Goal: Information Seeking & Learning: Learn about a topic

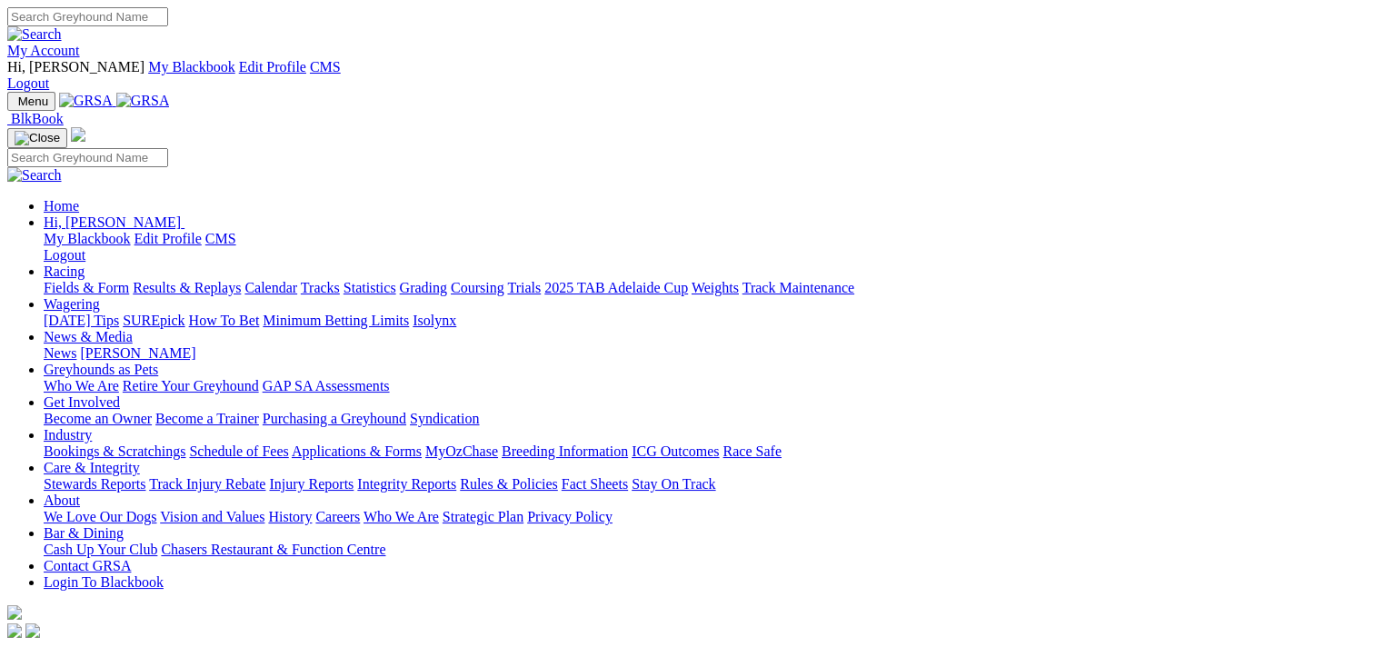
click at [86, 280] on link "Fields & Form" at bounding box center [86, 287] width 85 height 15
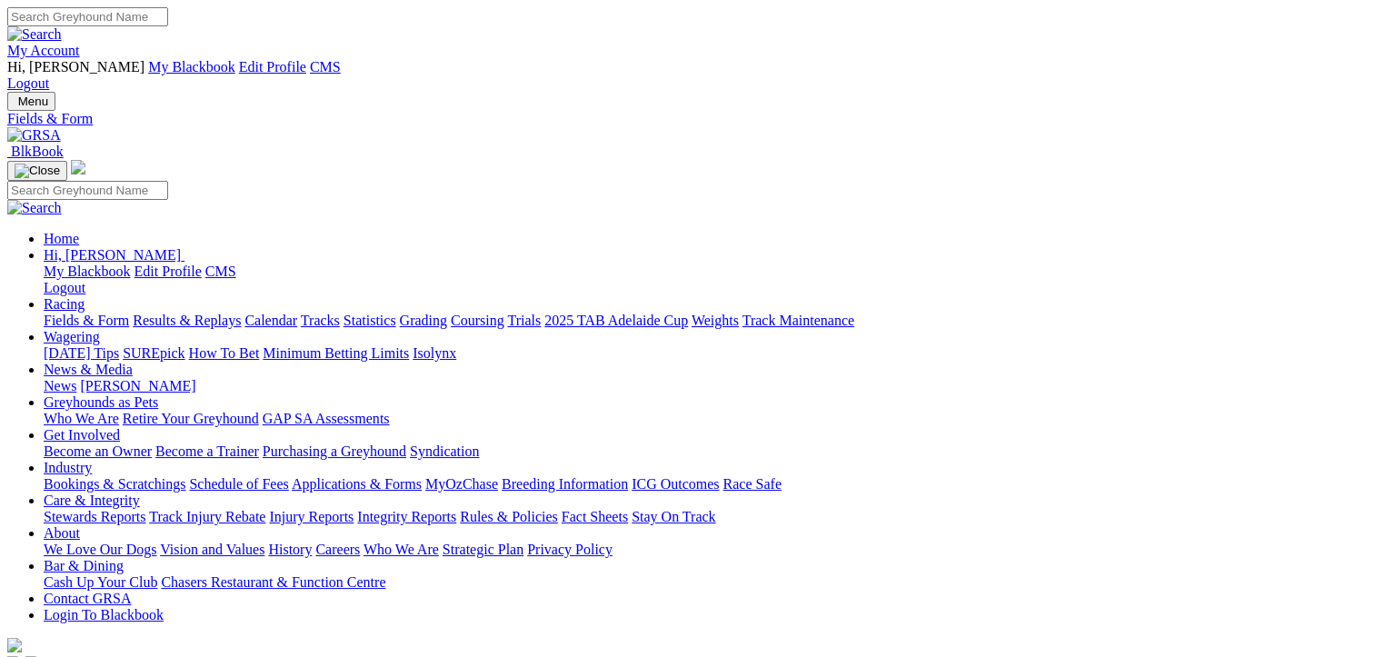
select select "NSW"
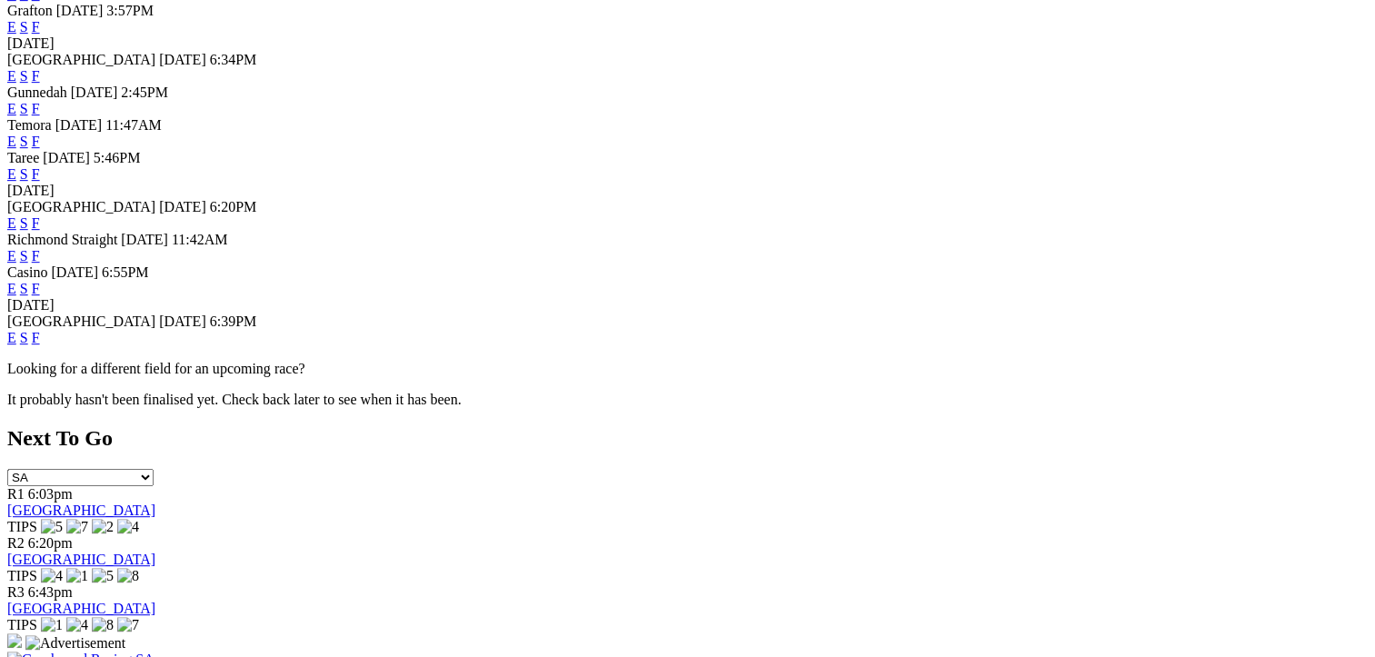
scroll to position [818, 0]
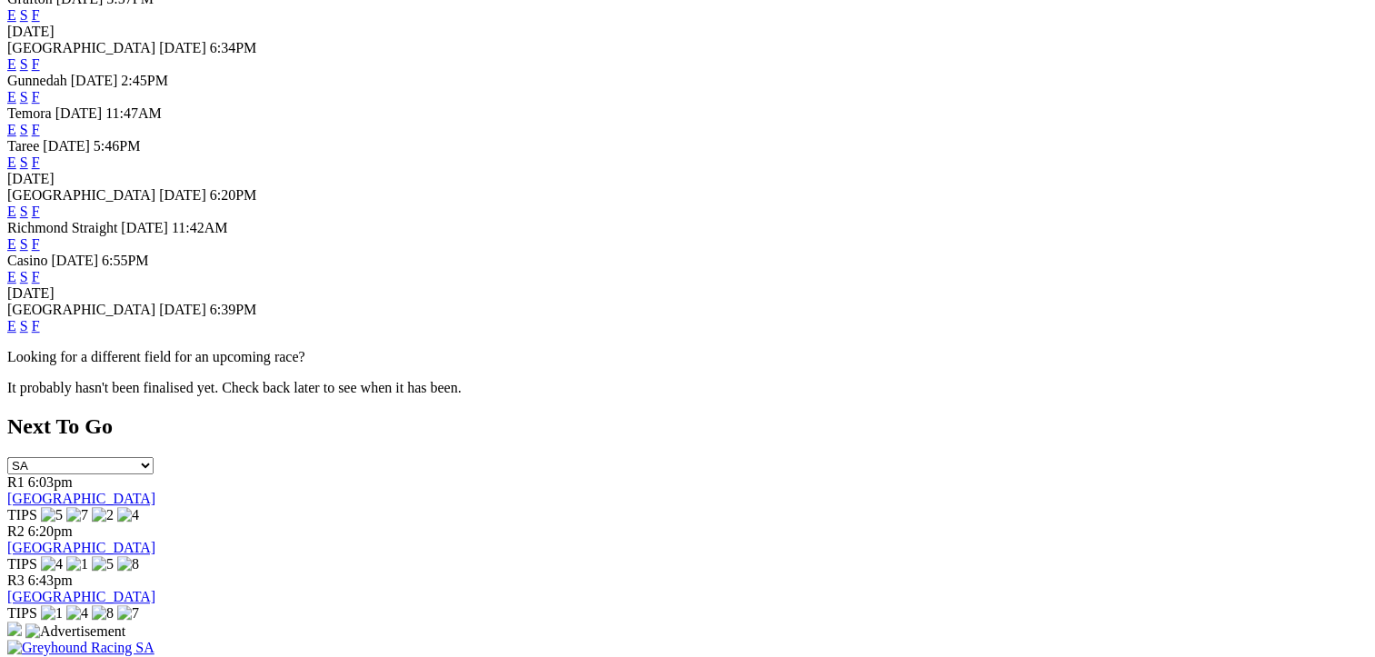
click at [40, 318] on link "F" at bounding box center [36, 325] width 8 height 15
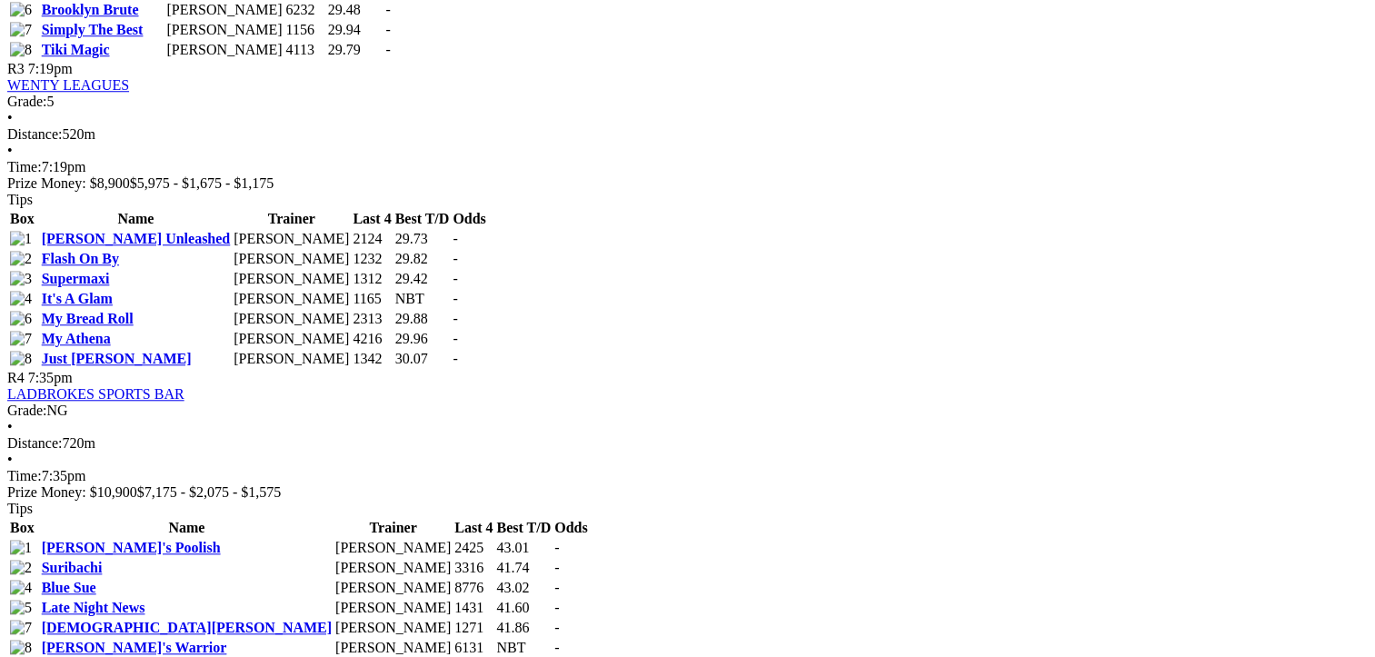
scroll to position [1818, 0]
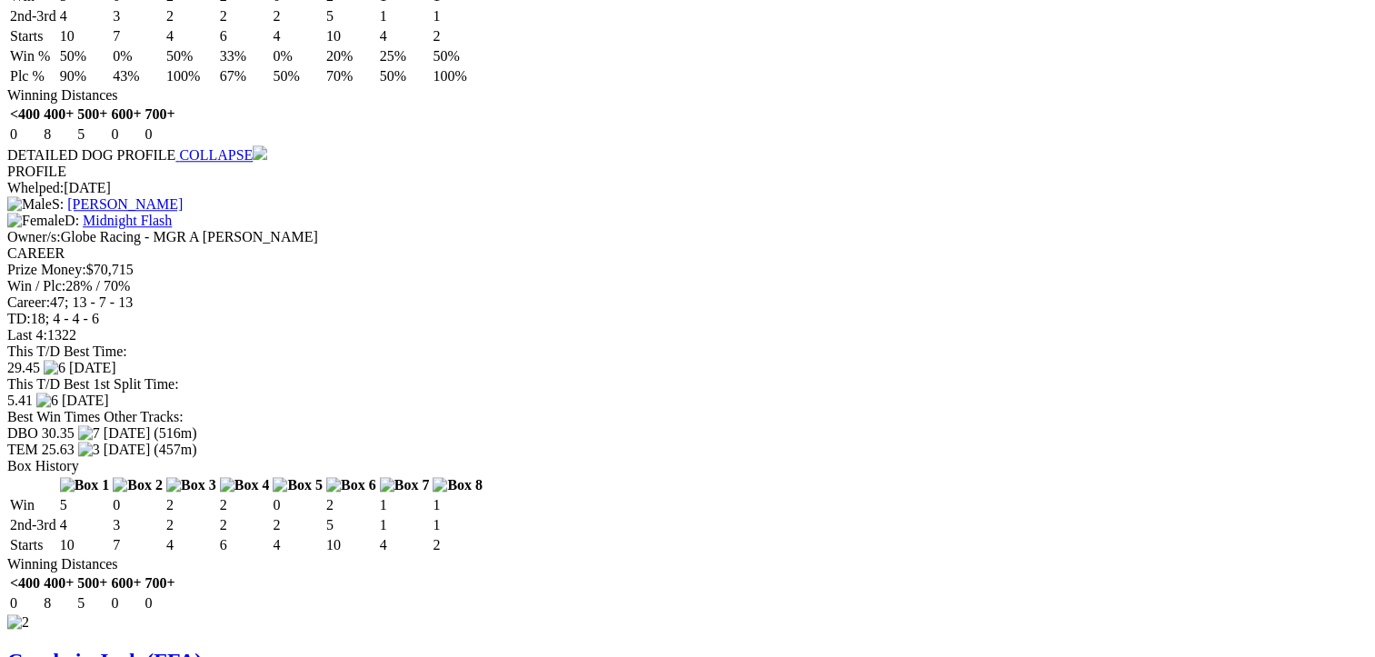
scroll to position [1818, 0]
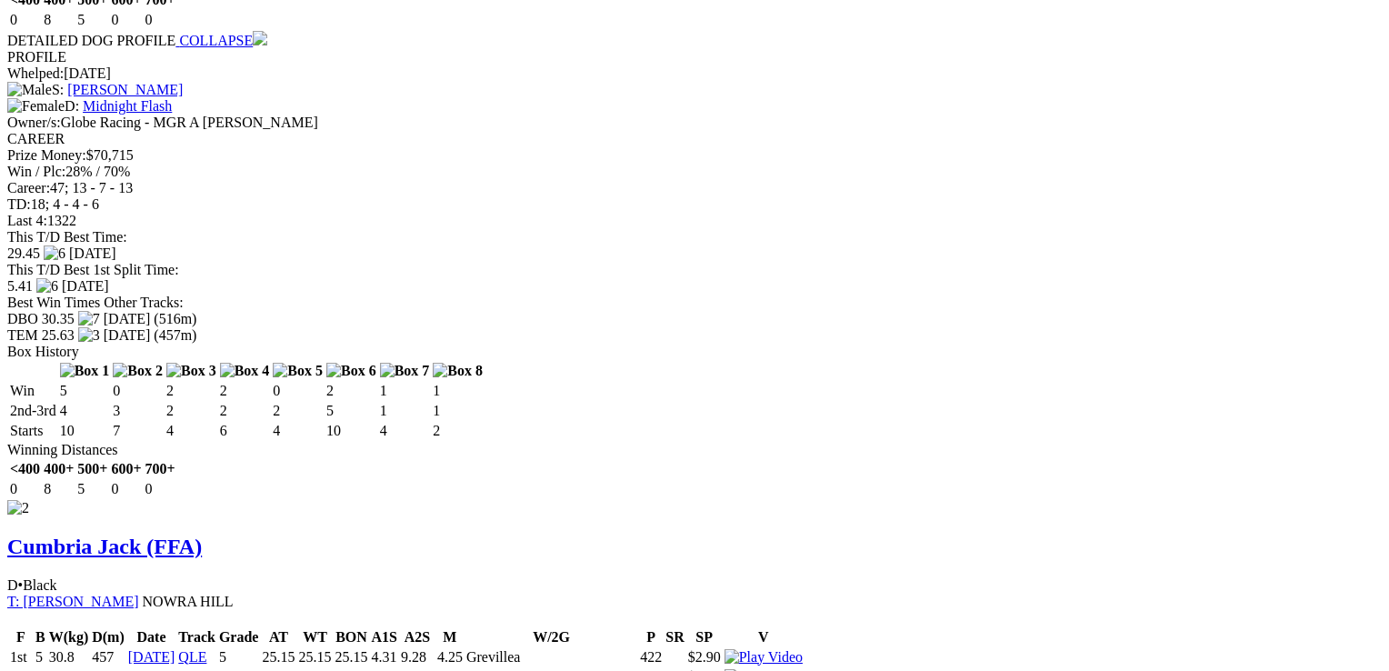
drag, startPoint x: 872, startPoint y: 358, endPoint x: 876, endPoint y: 425, distance: 67.3
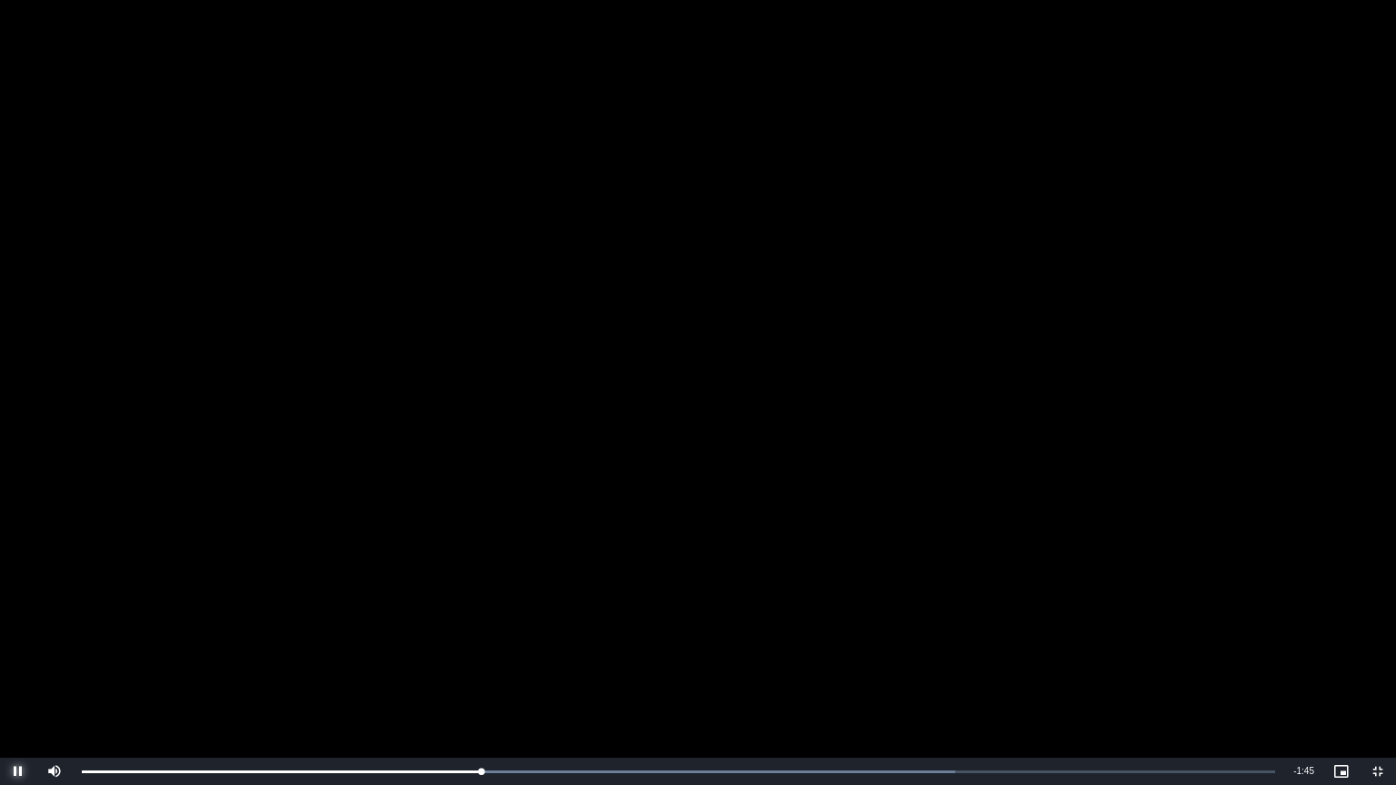
click at [21, 656] on span "Video Player" at bounding box center [18, 772] width 36 height 0
click at [1370, 656] on span "Video Player" at bounding box center [1378, 772] width 36 height 0
